Goal: Book appointment/travel/reservation

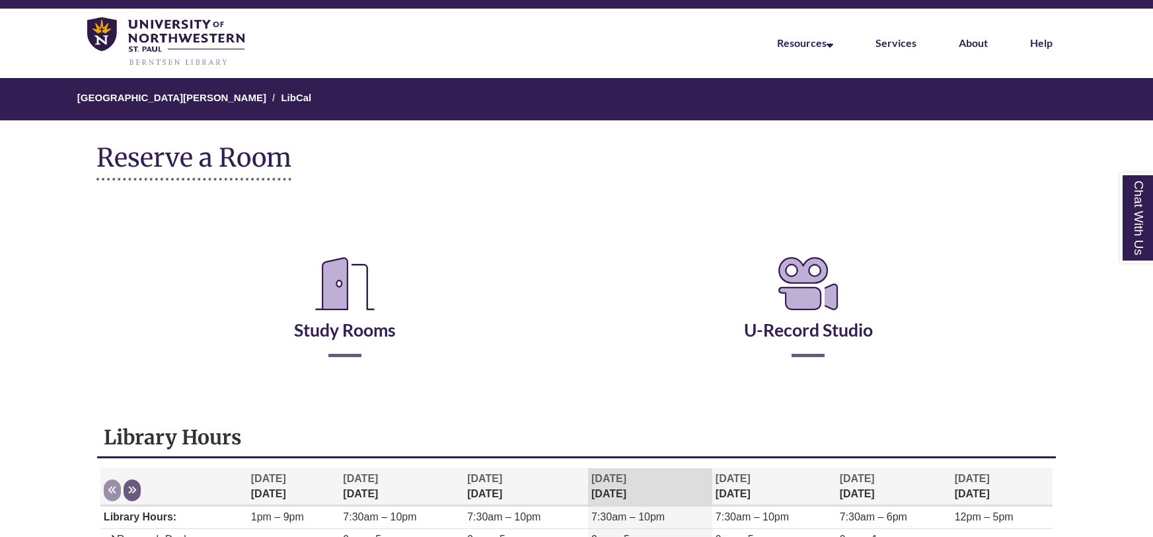
scroll to position [56, 0]
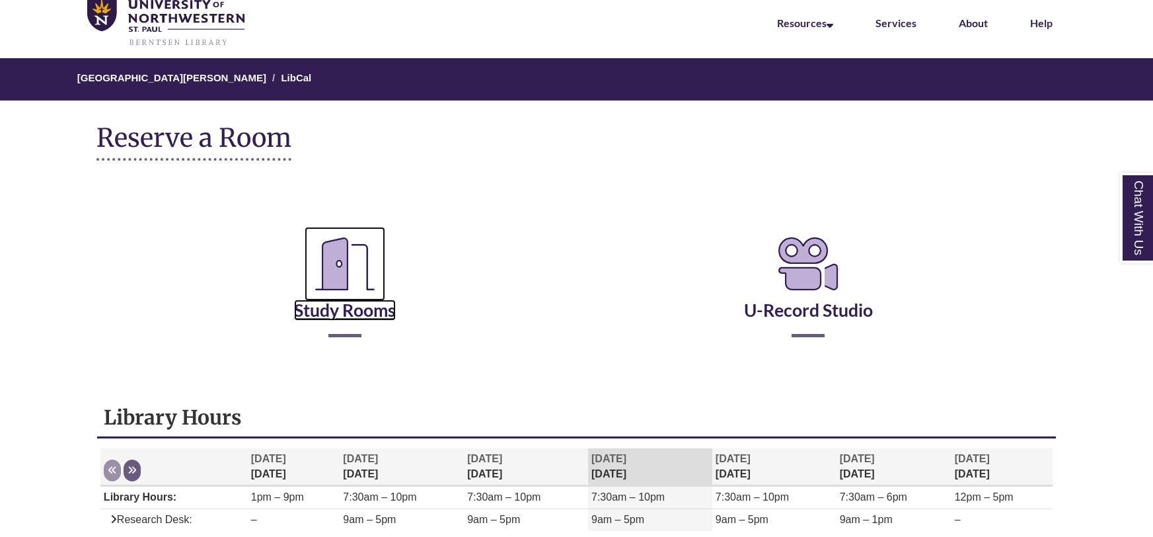
click at [359, 311] on link "Study Rooms" at bounding box center [345, 293] width 102 height 54
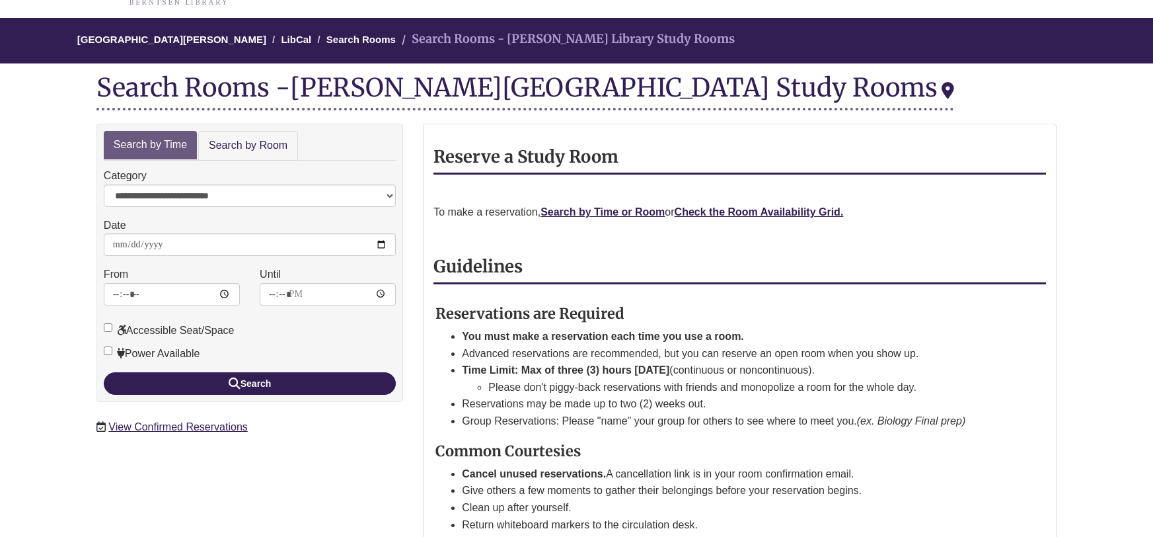
scroll to position [113, 0]
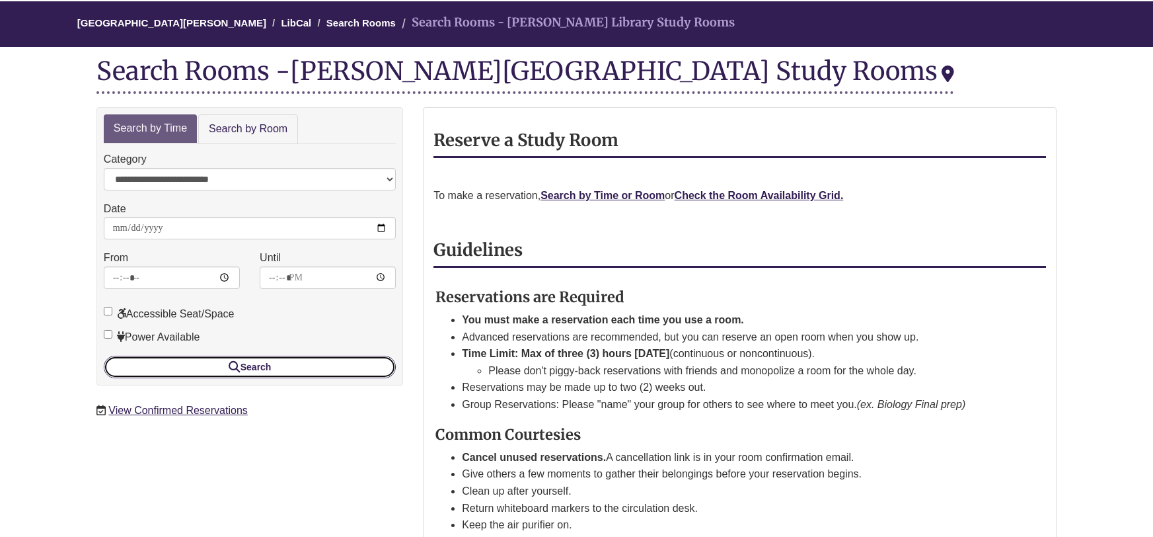
click at [263, 363] on button "Search" at bounding box center [250, 366] width 292 height 22
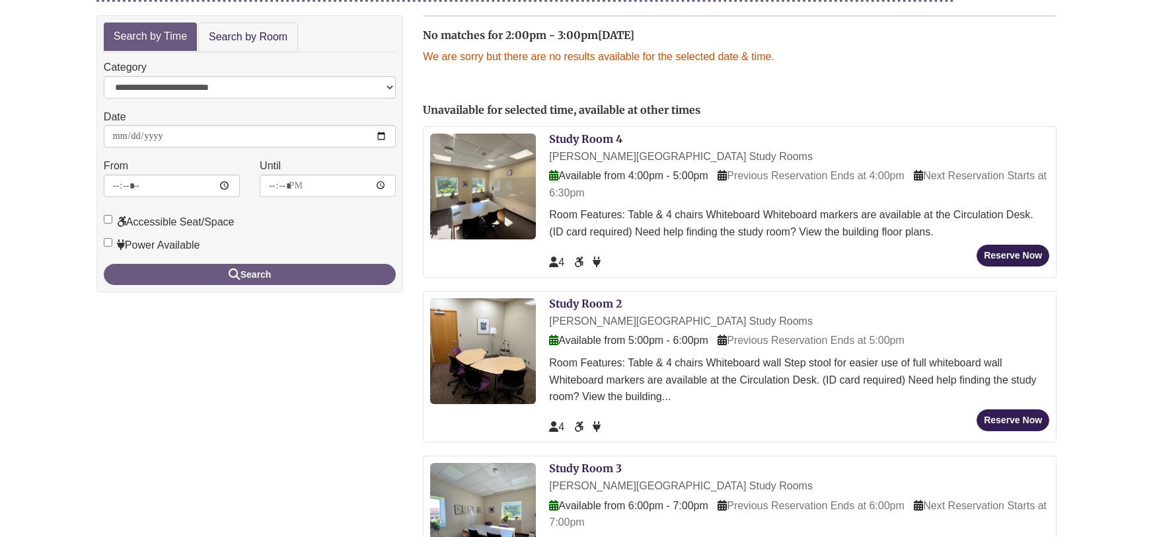
scroll to position [204, 0]
click at [254, 34] on link "Search by Room" at bounding box center [248, 38] width 100 height 30
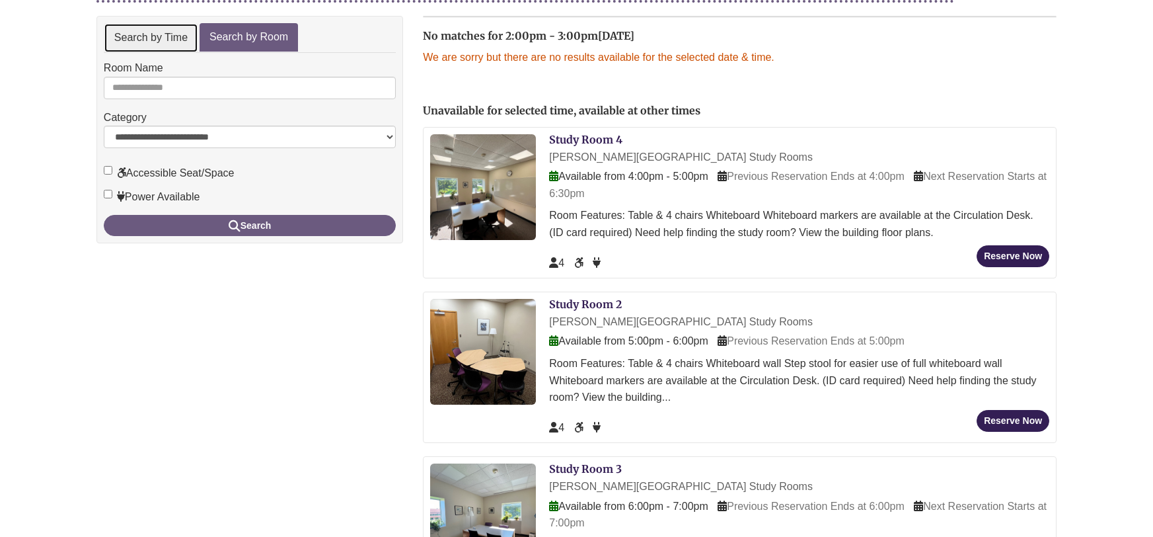
click at [121, 34] on link "Search by Time" at bounding box center [151, 38] width 94 height 30
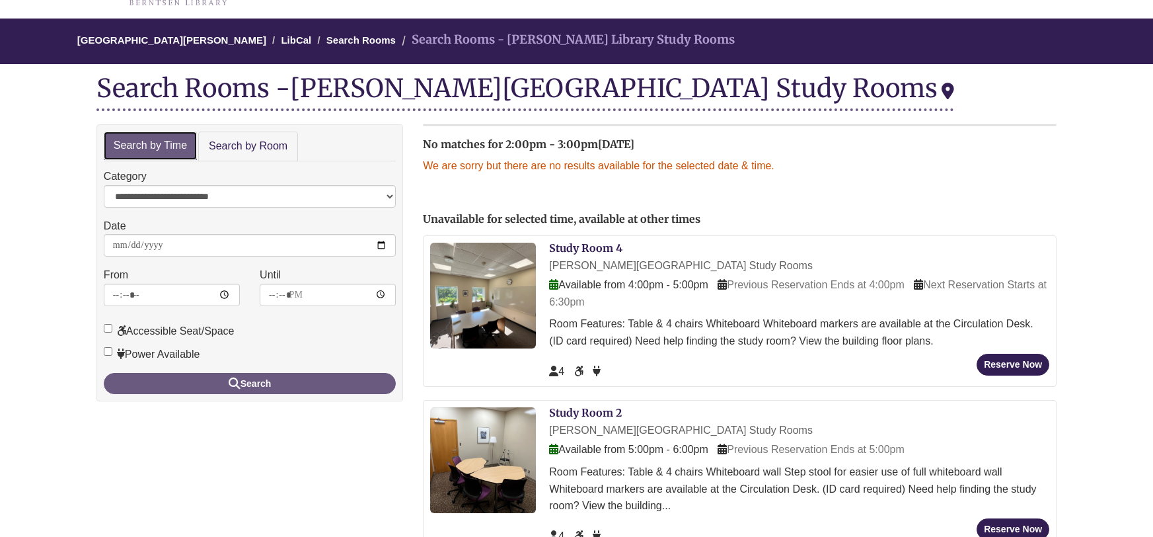
scroll to position [77, 0]
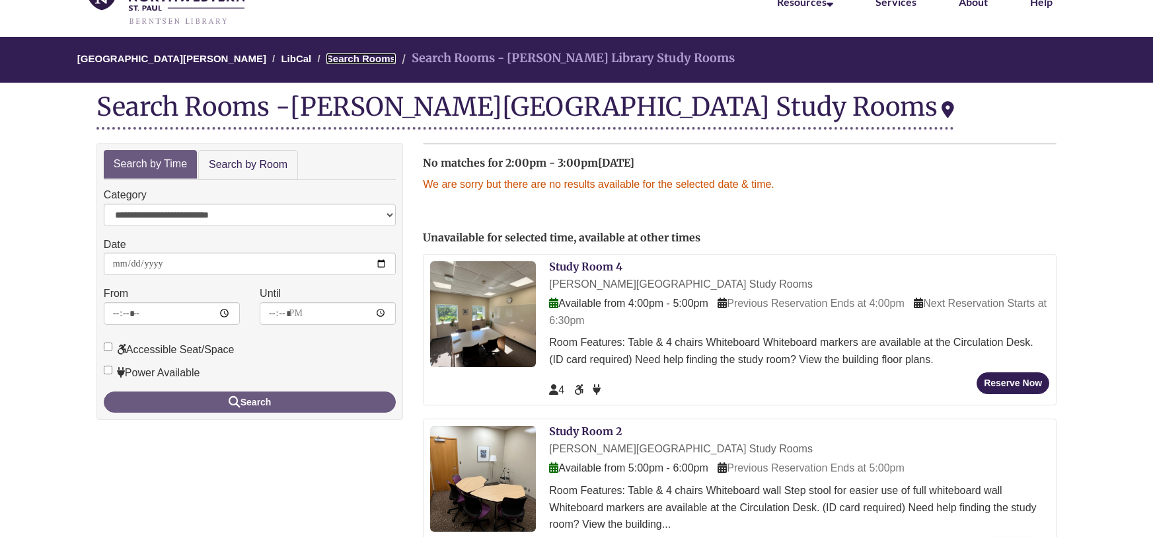
click at [354, 57] on link "Search Rooms" at bounding box center [360, 58] width 69 height 11
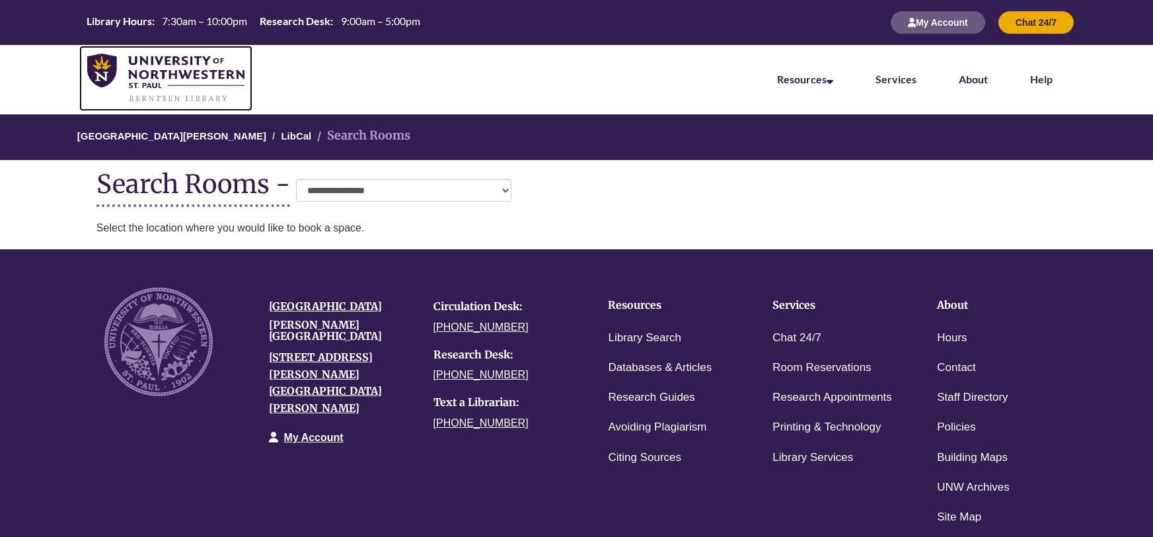
click at [186, 67] on img at bounding box center [165, 79] width 157 height 50
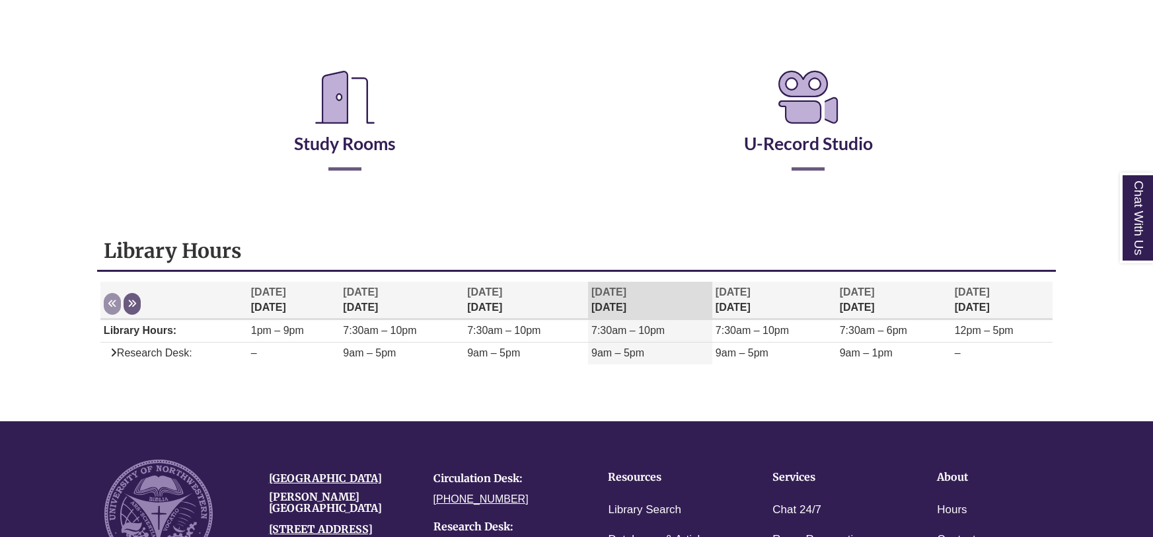
scroll to position [219, 0]
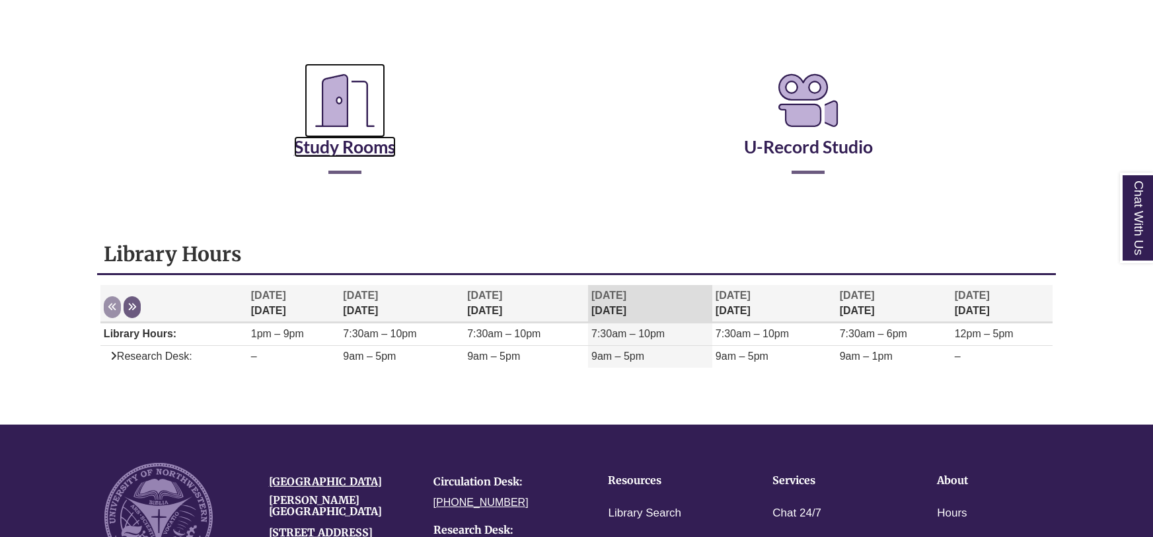
click at [323, 155] on link "Study Rooms" at bounding box center [345, 130] width 102 height 54
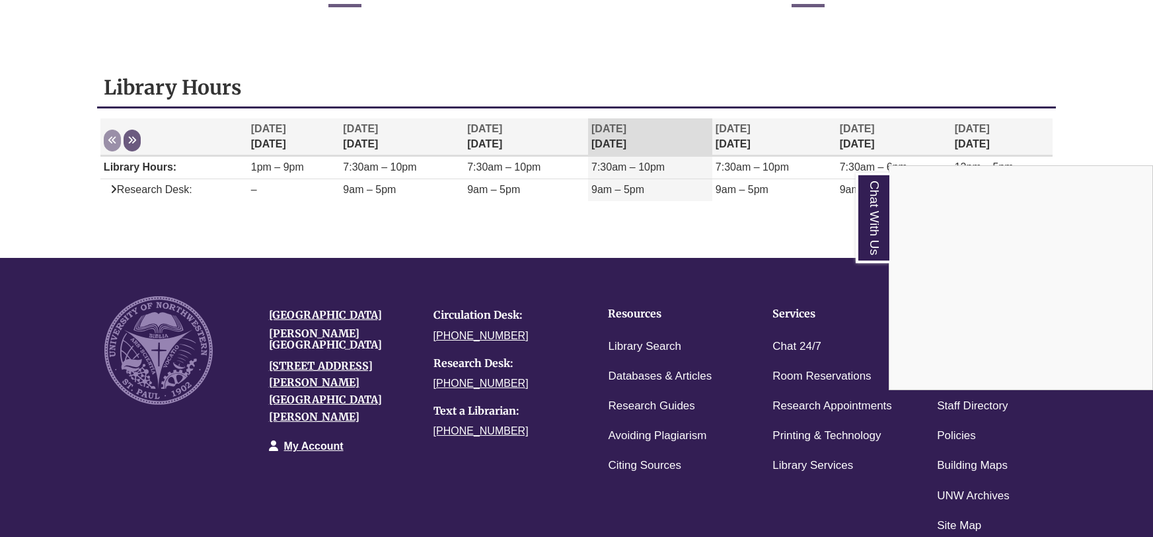
scroll to position [0, 0]
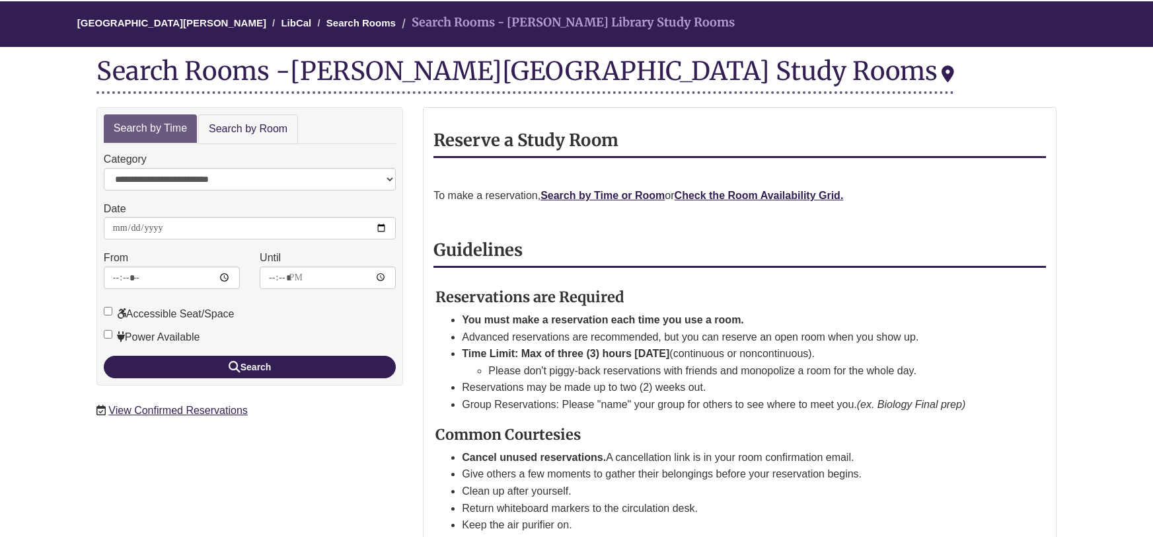
scroll to position [114, 0]
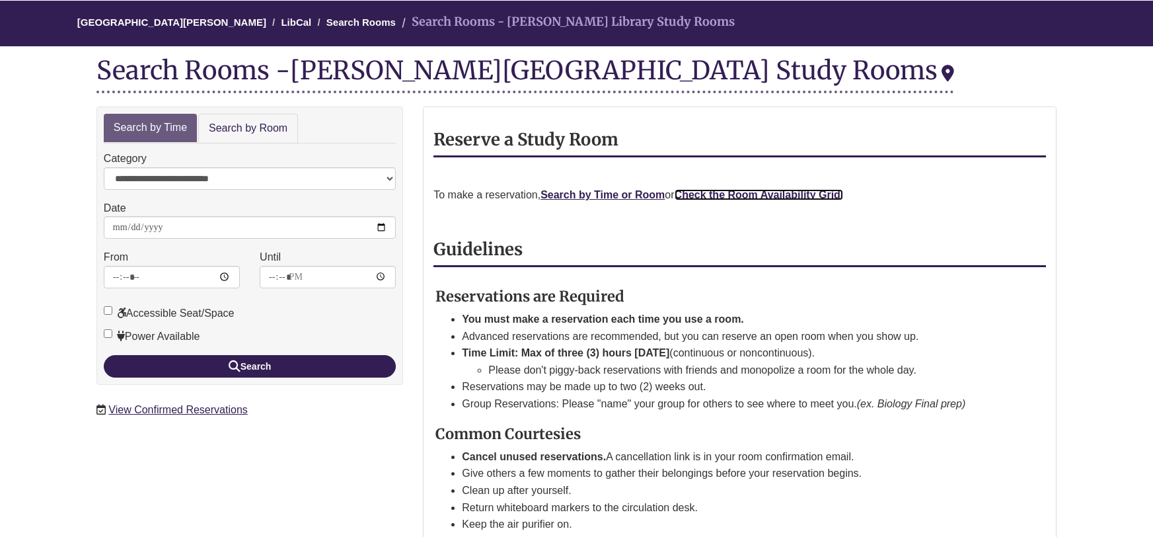
click at [733, 196] on strong "Check the Room Availability Grid." at bounding box center [759, 194] width 169 height 11
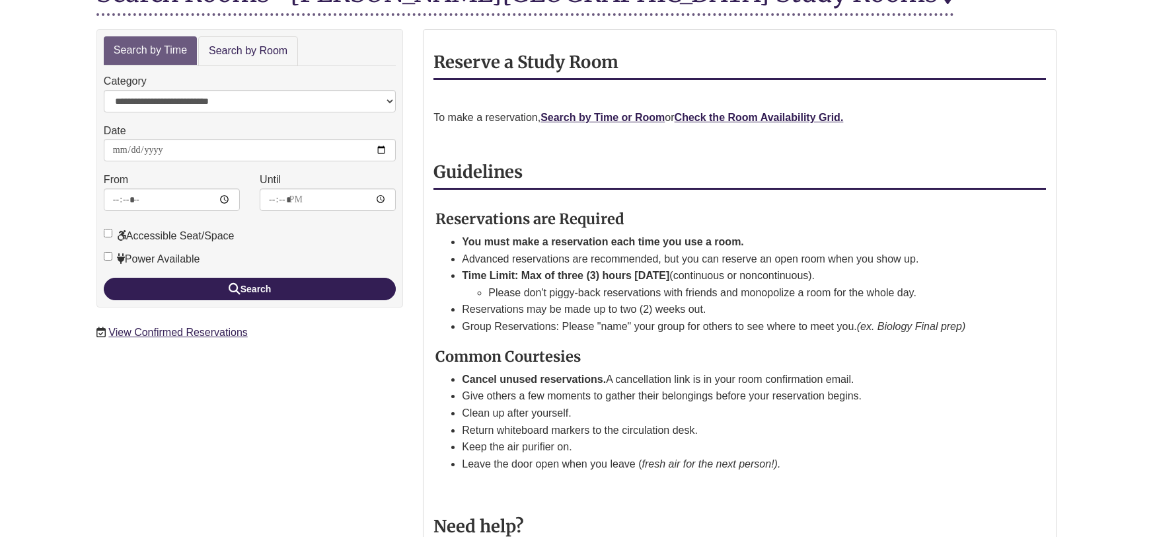
scroll to position [180, 0]
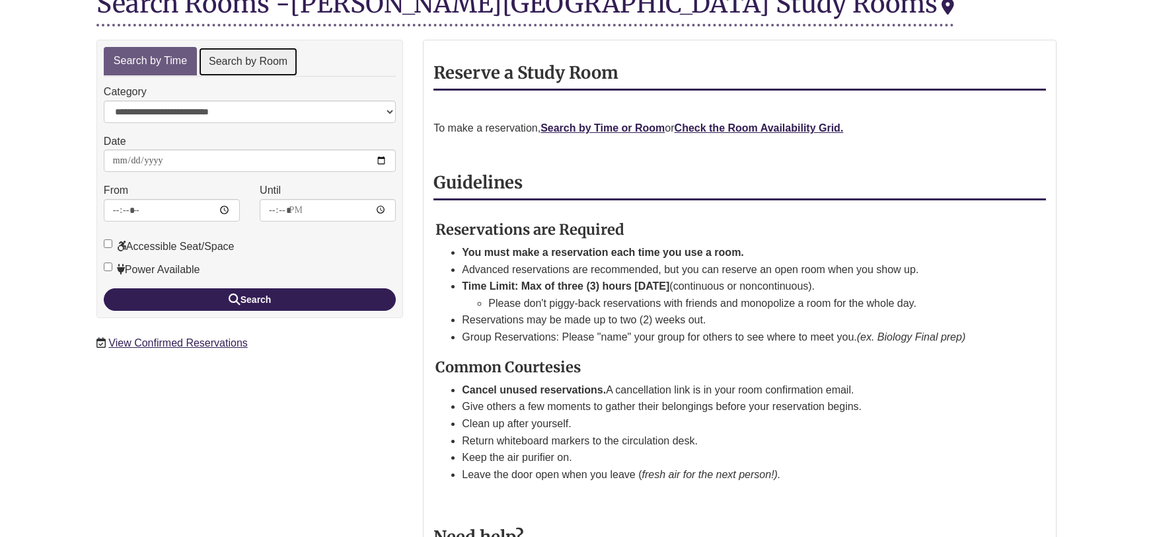
click at [237, 60] on link "Search by Room" at bounding box center [248, 62] width 100 height 30
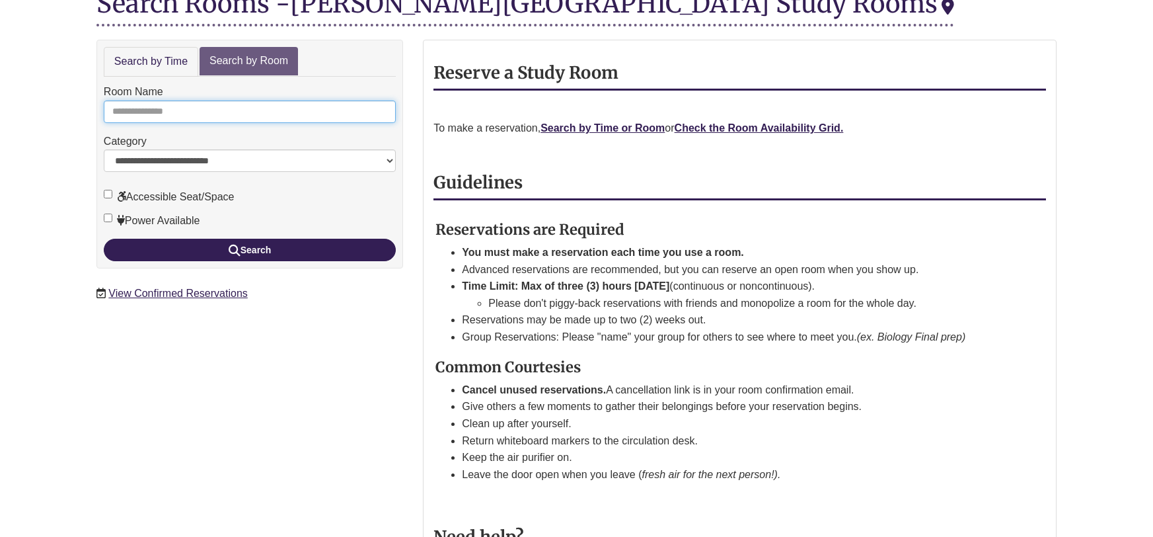
click at [207, 106] on input "Room Name" at bounding box center [250, 111] width 292 height 22
type input "*"
click at [104, 239] on button "Search" at bounding box center [250, 250] width 292 height 22
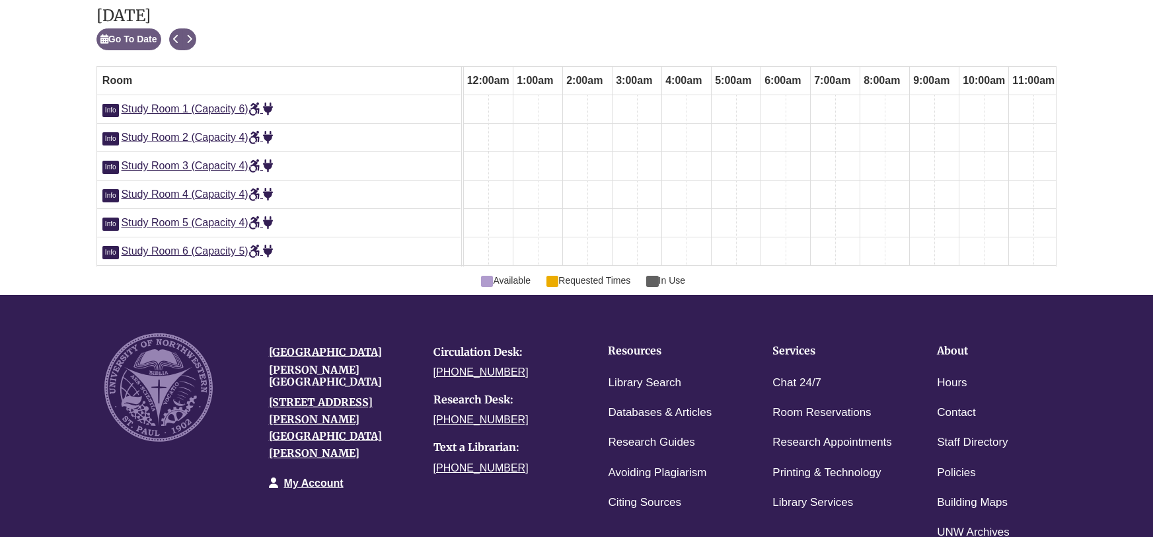
scroll to position [0, 595]
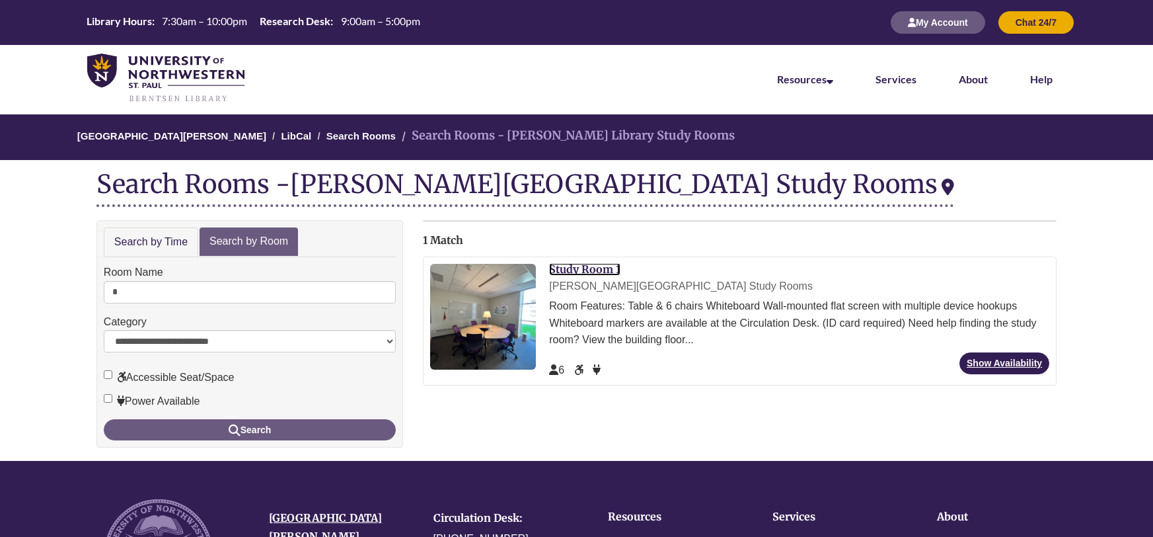
click at [590, 264] on link "Study Room 1" at bounding box center [584, 268] width 71 height 13
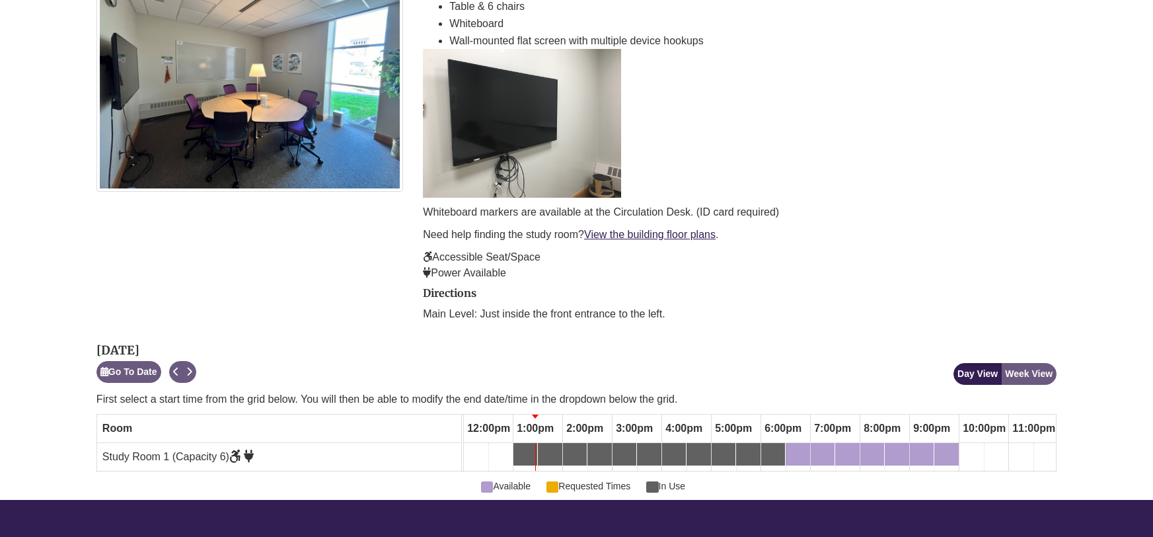
scroll to position [263, 0]
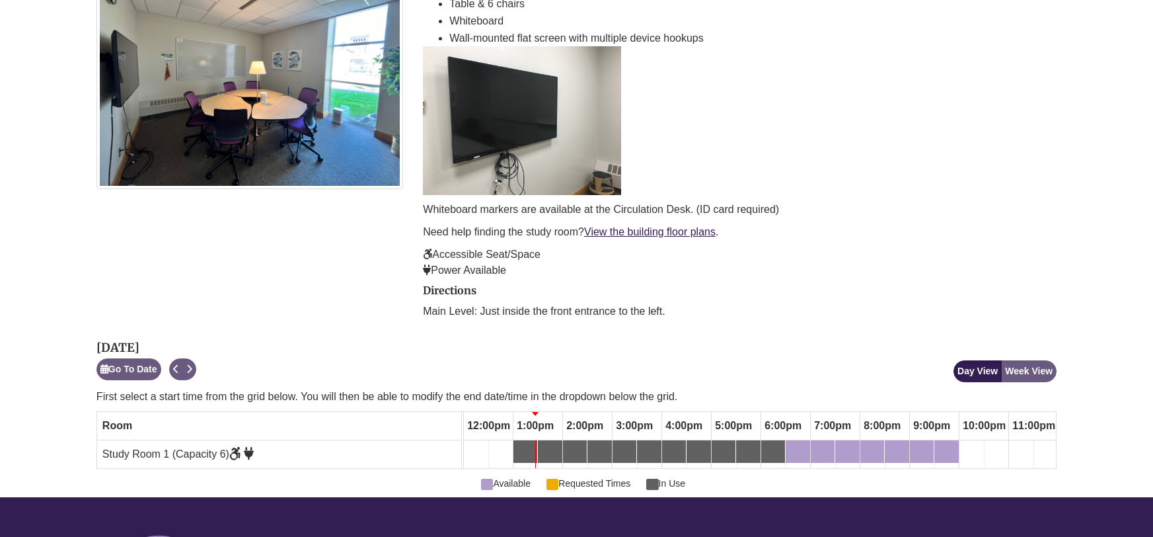
click at [1033, 354] on div "Day View Week View" at bounding box center [1004, 360] width 103 height 43
click at [1035, 399] on p "First select a start time from the grid below. You will then be able to modify …" at bounding box center [576, 397] width 960 height 16
click at [1031, 365] on button "Week View" at bounding box center [1029, 371] width 56 height 22
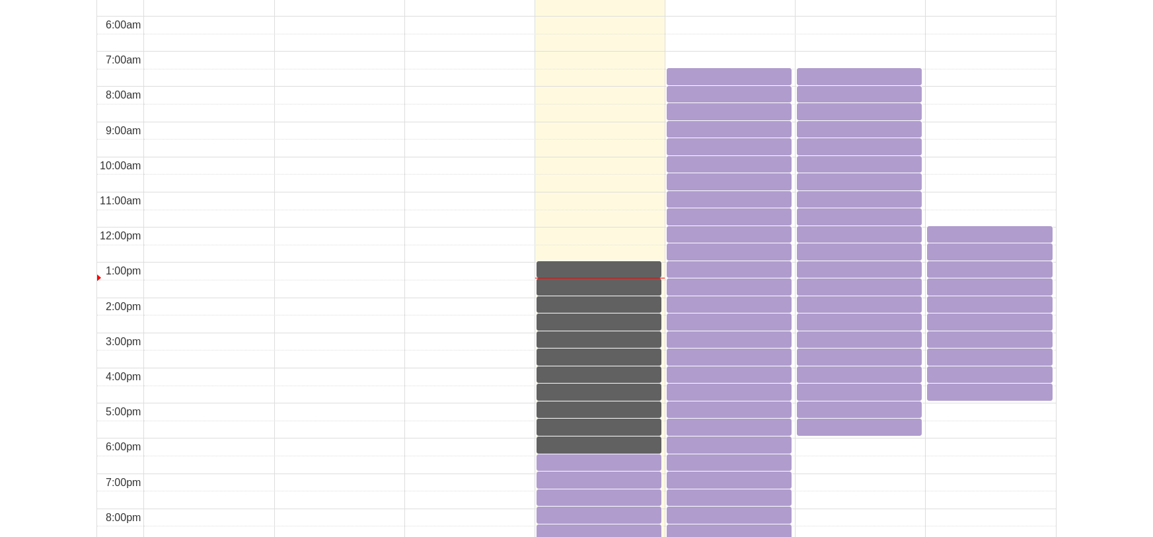
scroll to position [910, 0]
drag, startPoint x: 749, startPoint y: 248, endPoint x: 736, endPoint y: 281, distance: 35.6
